Goal: Task Accomplishment & Management: Manage account settings

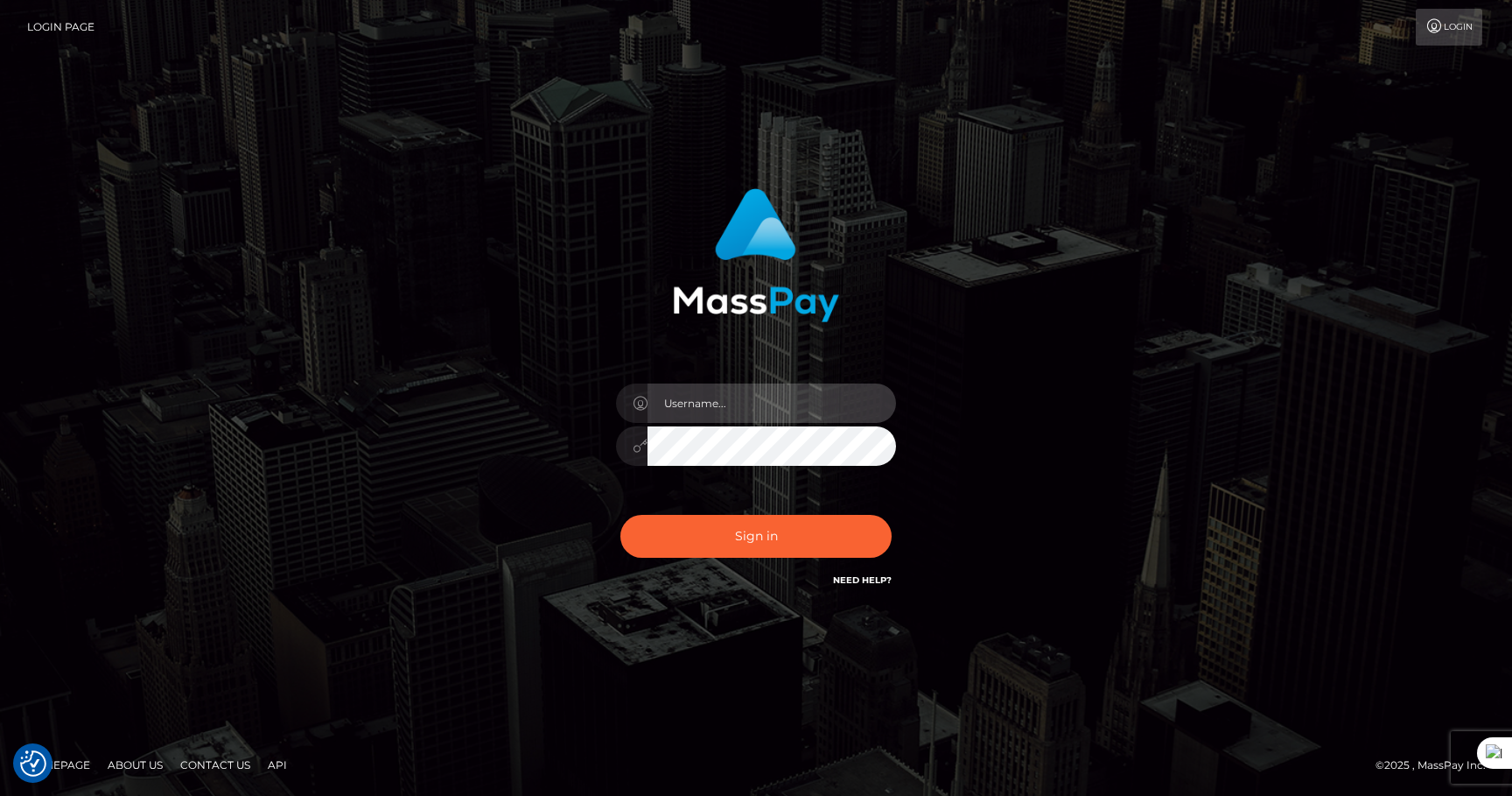
click at [712, 405] on input "text" at bounding box center [772, 403] width 249 height 40
type input "majdh"
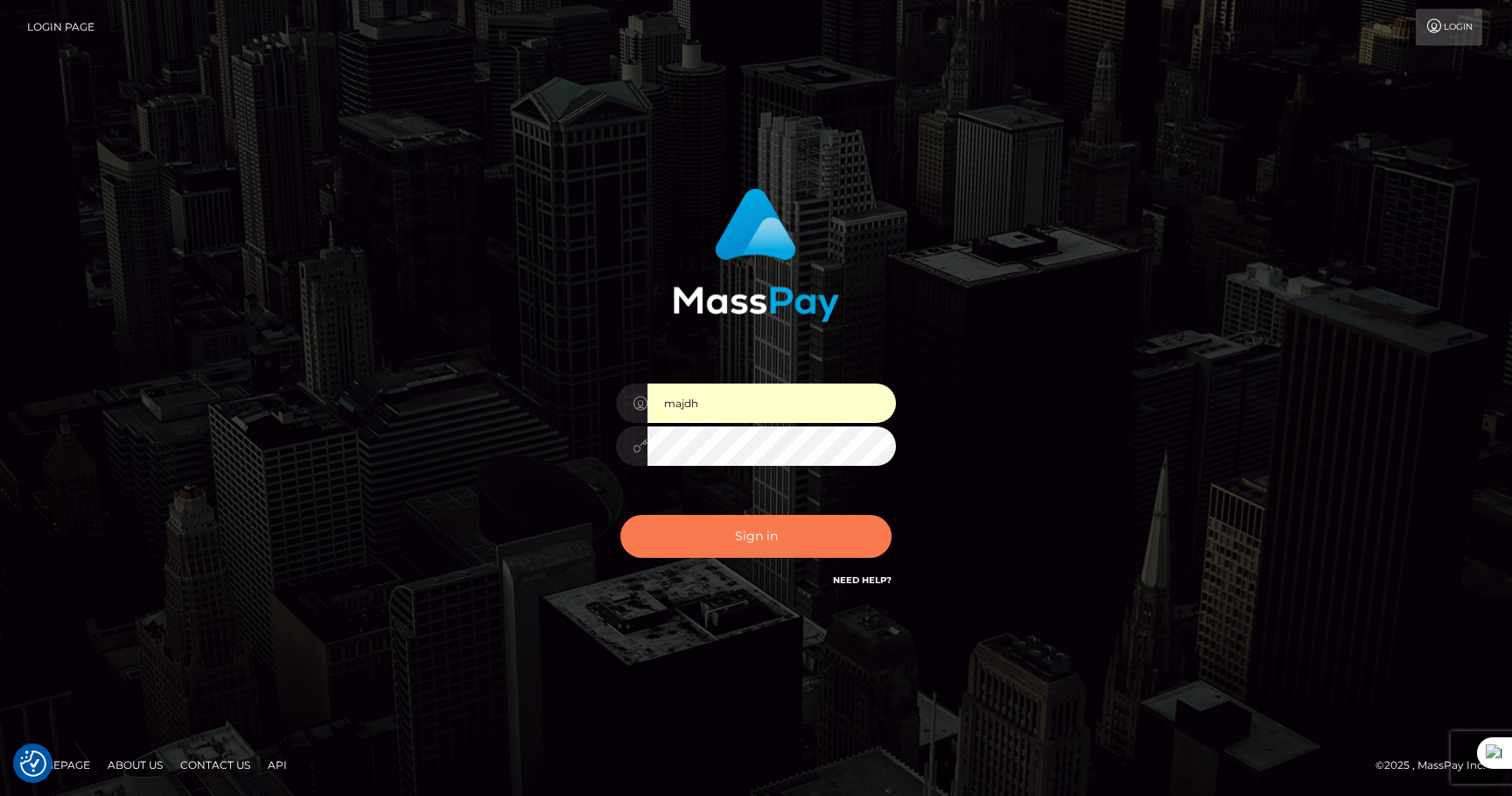
click at [793, 533] on button "Sign in" at bounding box center [756, 536] width 271 height 43
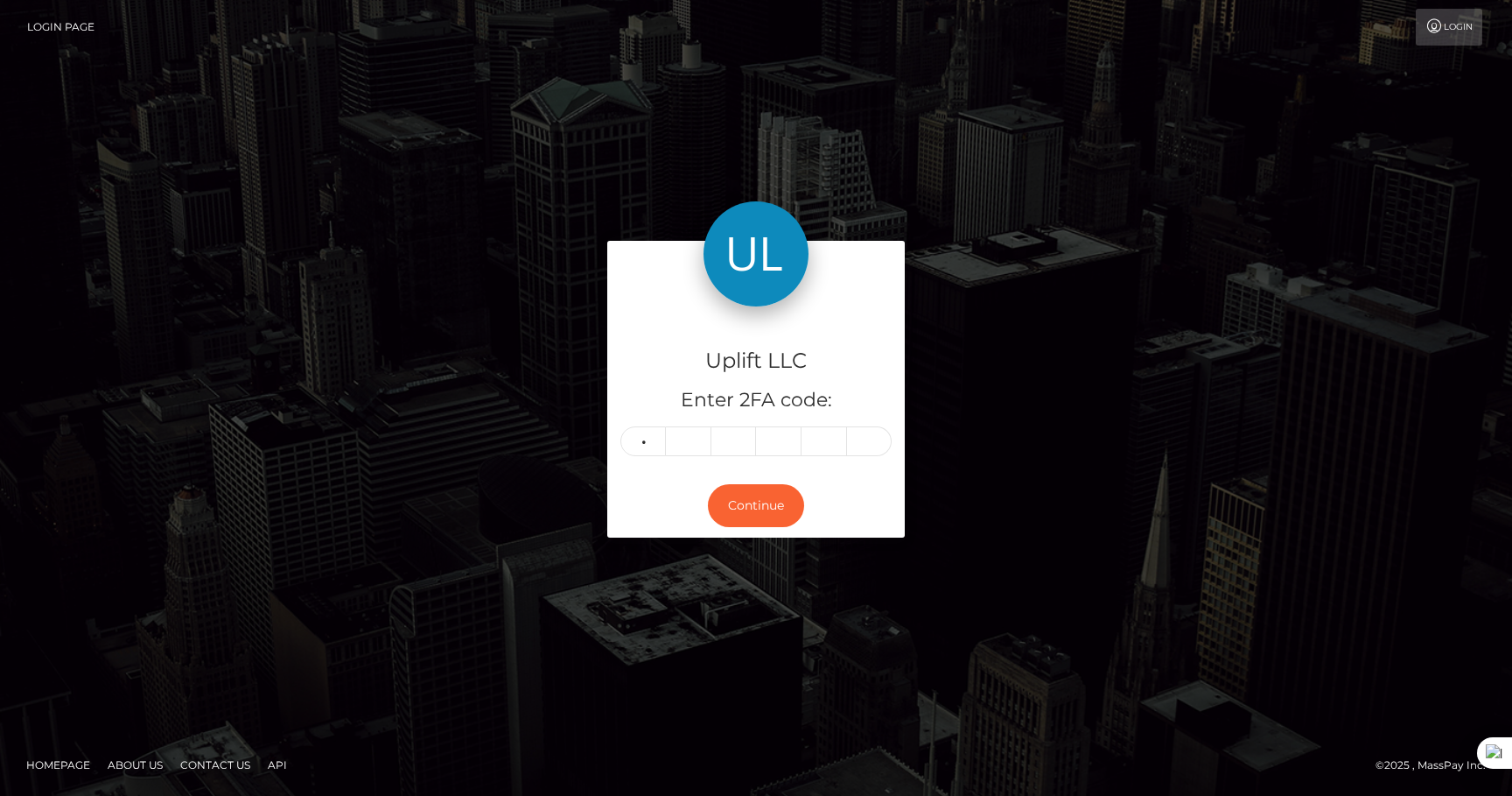
type input "8"
type input "7"
type input "1"
type input "7"
type input "8"
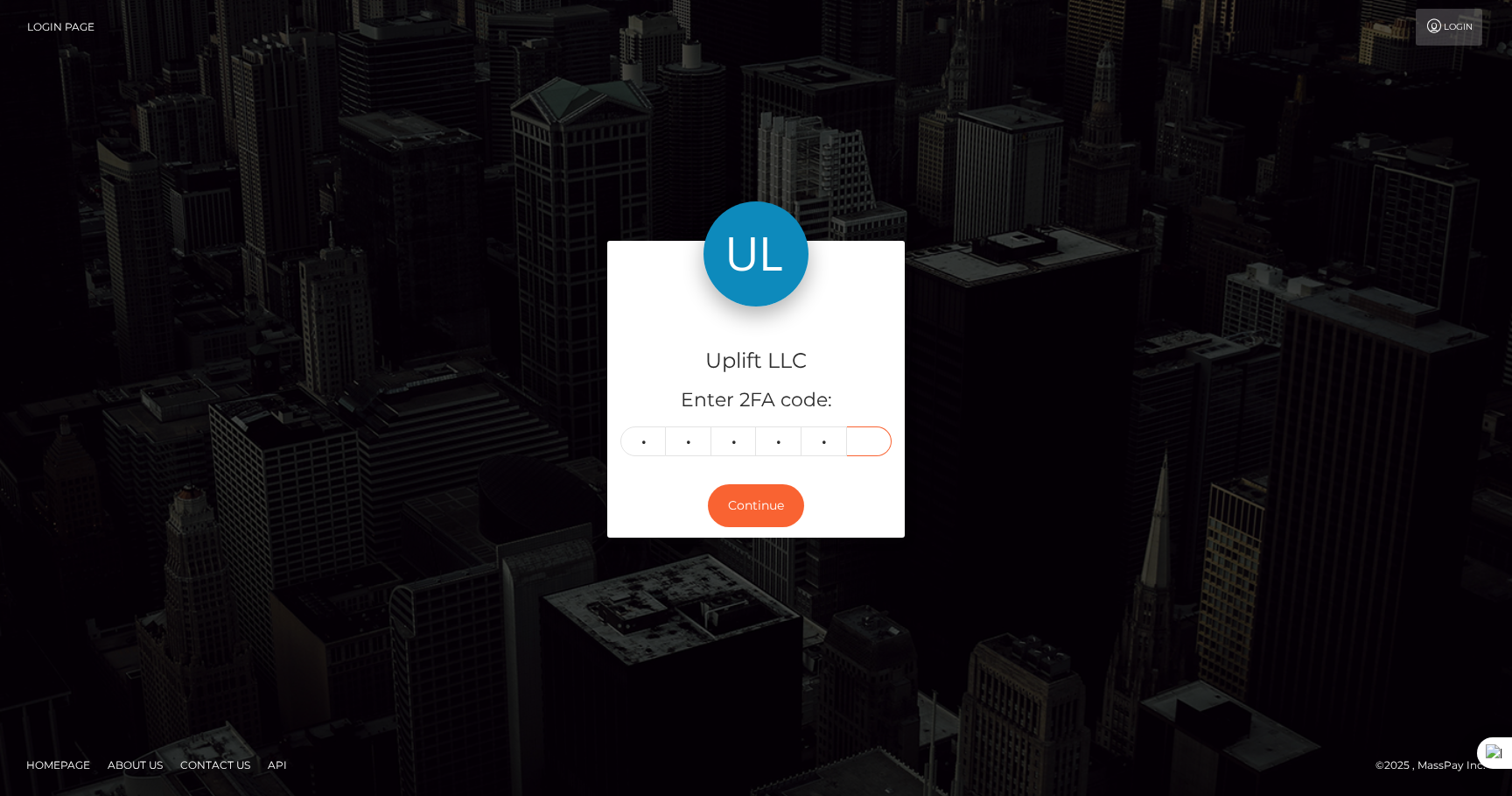
type input "3"
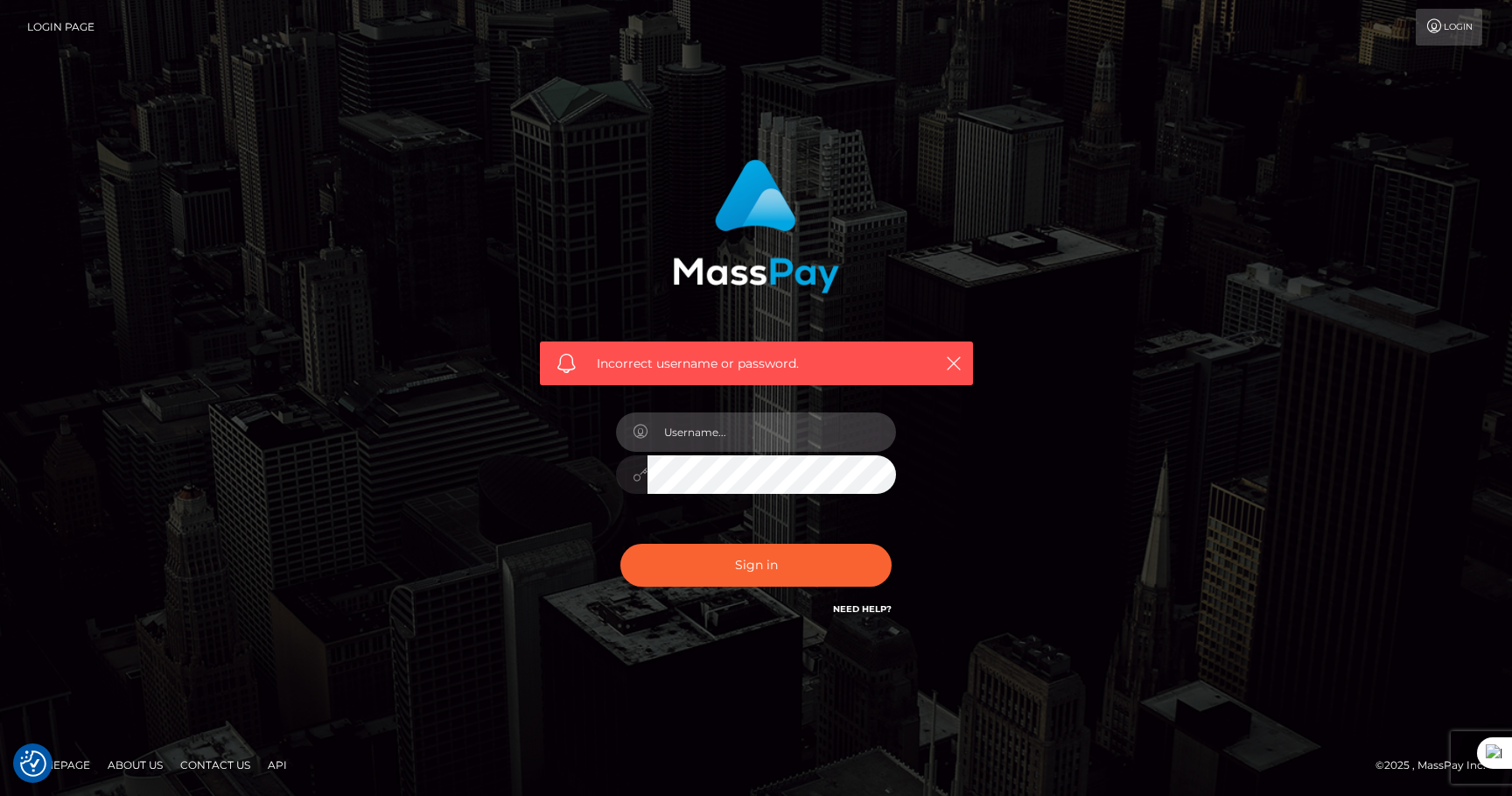
click at [799, 436] on input "text" at bounding box center [772, 432] width 249 height 40
type input "majdh"
click at [809, 543] on div "Sign in Need Help?" at bounding box center [756, 572] width 306 height 77
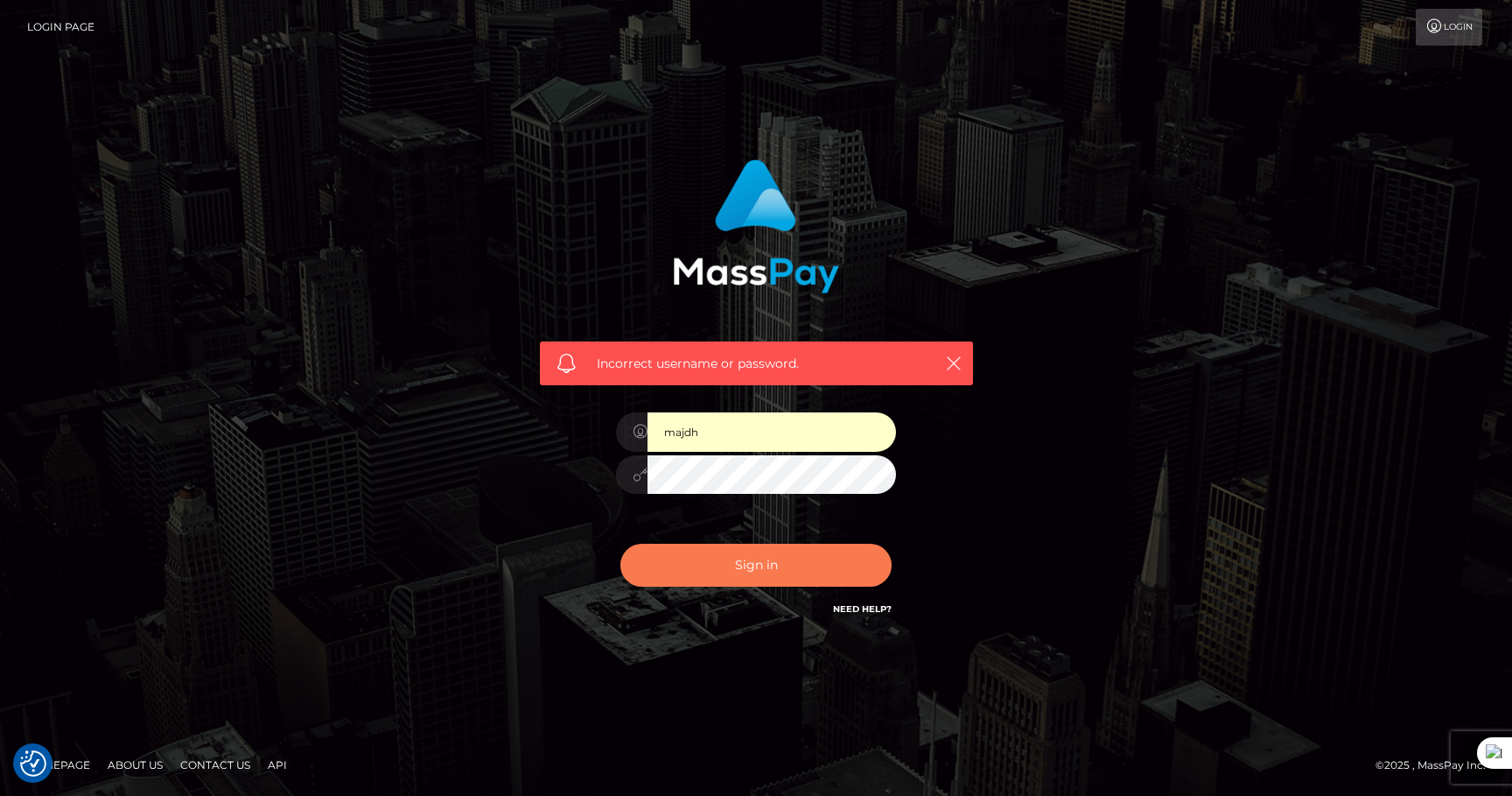
click at [816, 559] on button "Sign in" at bounding box center [756, 564] width 271 height 43
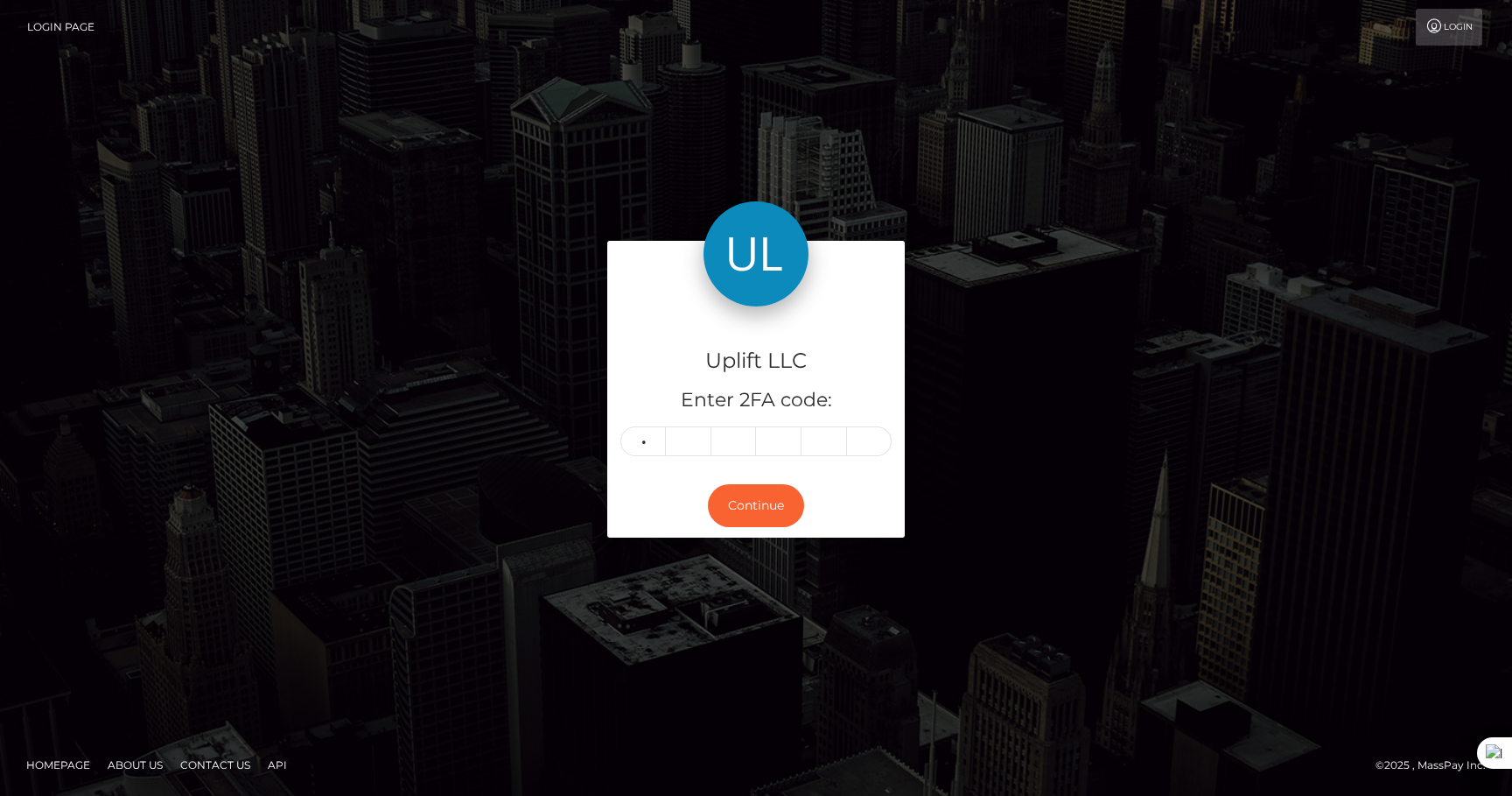
type input "8"
type input "7"
type input "1"
type input "7"
type input "8"
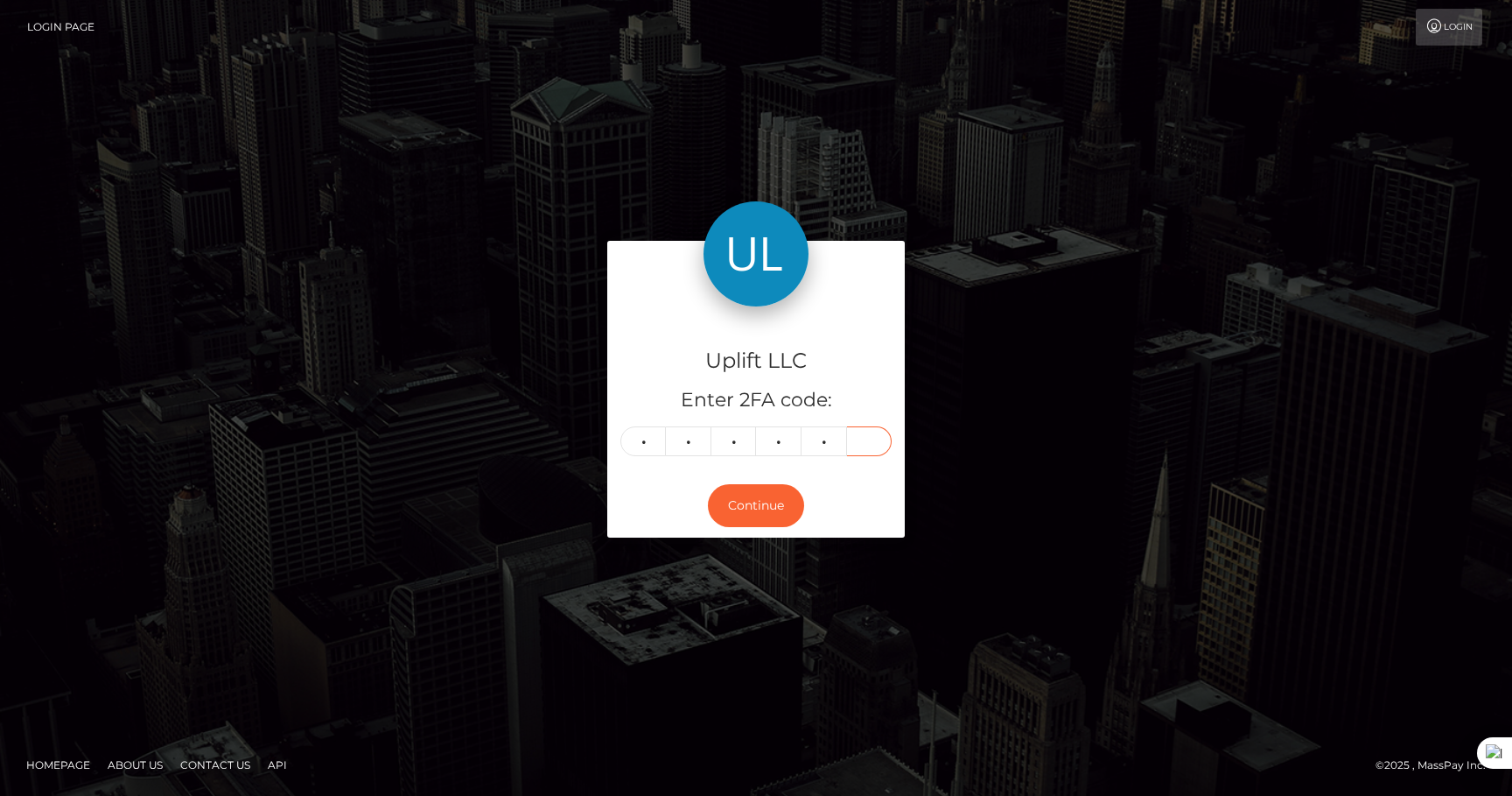
type input "2"
